Goal: Communication & Community: Answer question/provide support

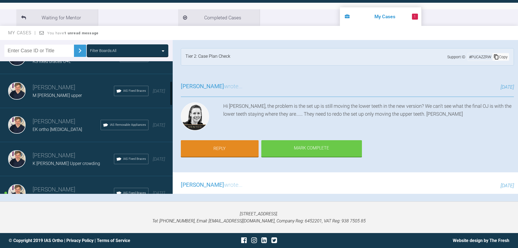
scroll to position [174, 0]
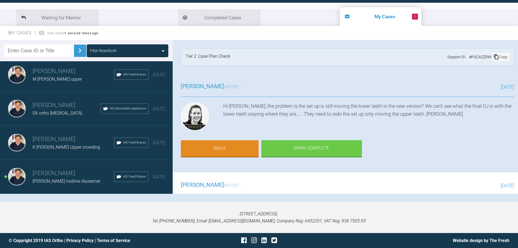
click at [70, 165] on div "[PERSON_NAME] [PERSON_NAME] midline diastemer IAS Fixed Braces [DATE]" at bounding box center [88, 177] width 177 height 34
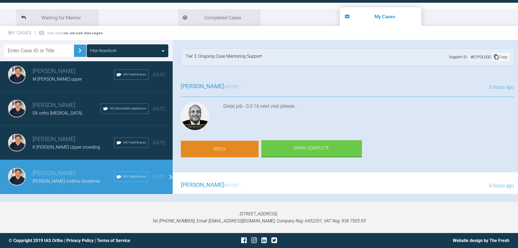
click at [239, 149] on link "Reply" at bounding box center [220, 149] width 78 height 17
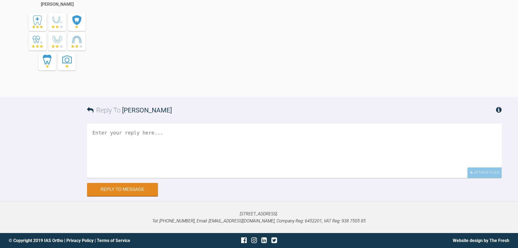
scroll to position [1516, 0]
click at [175, 139] on textarea at bounding box center [294, 150] width 415 height 54
type textarea "H"
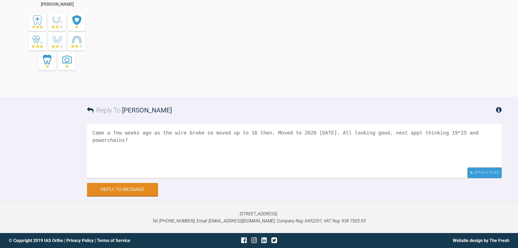
type textarea "Came a few weeks ago as the wire broke so moved up to 16 then. Moved to 2020 [D…"
click at [487, 174] on div "Attach Files" at bounding box center [485, 172] width 34 height 11
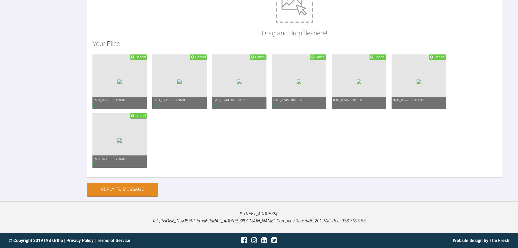
scroll to position [1679, 0]
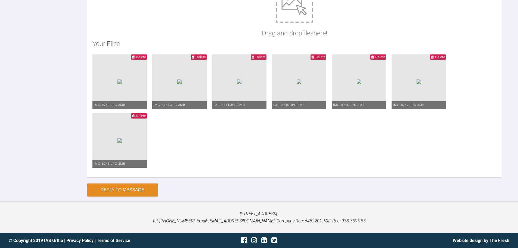
click at [113, 196] on button "Reply to Message" at bounding box center [122, 189] width 71 height 13
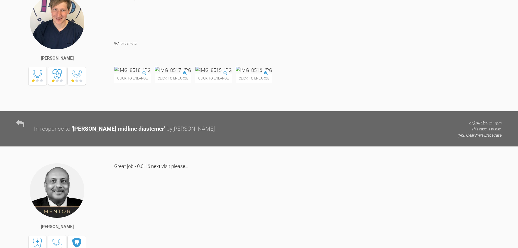
scroll to position [1203, 0]
